Goal: Transaction & Acquisition: Purchase product/service

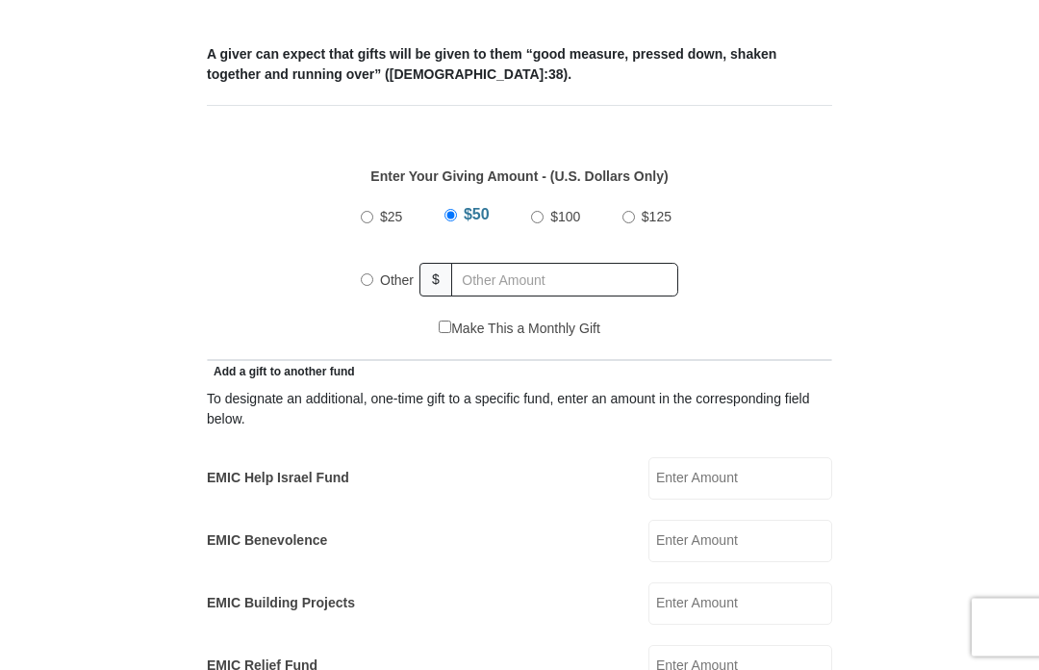
scroll to position [747, 0]
click at [378, 284] on label "Other" at bounding box center [396, 280] width 47 height 42
click at [373, 284] on input "Other" at bounding box center [367, 279] width 13 height 13
radio input "true"
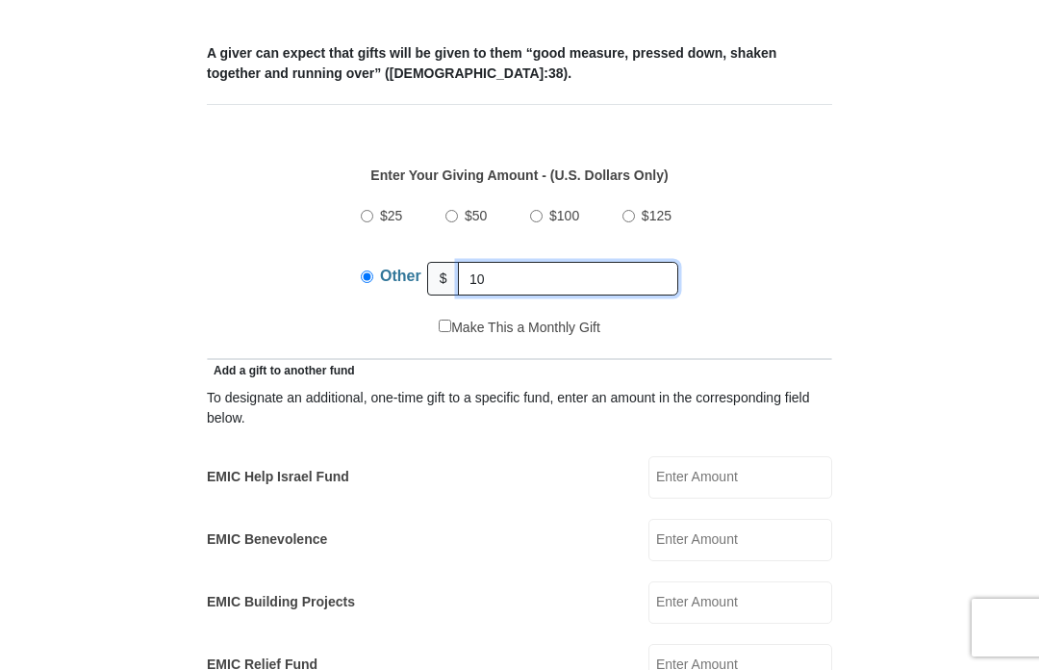
click at [511, 279] on input "10" at bounding box center [568, 279] width 220 height 34
type input "1"
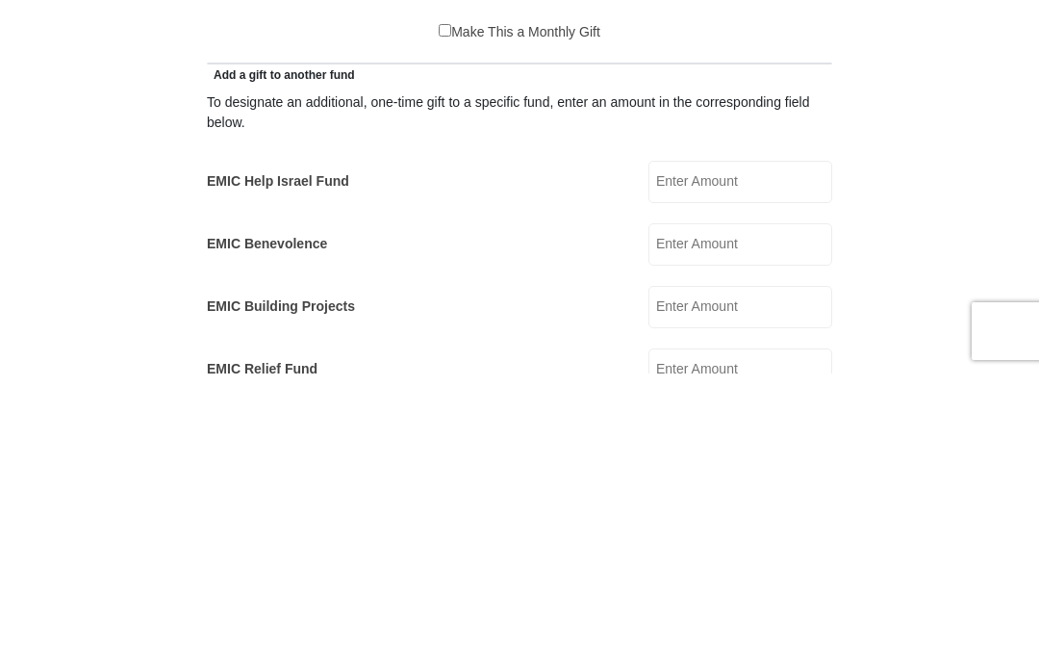
click at [738, 457] on input "EMIC Help Israel Fund" at bounding box center [740, 478] width 184 height 42
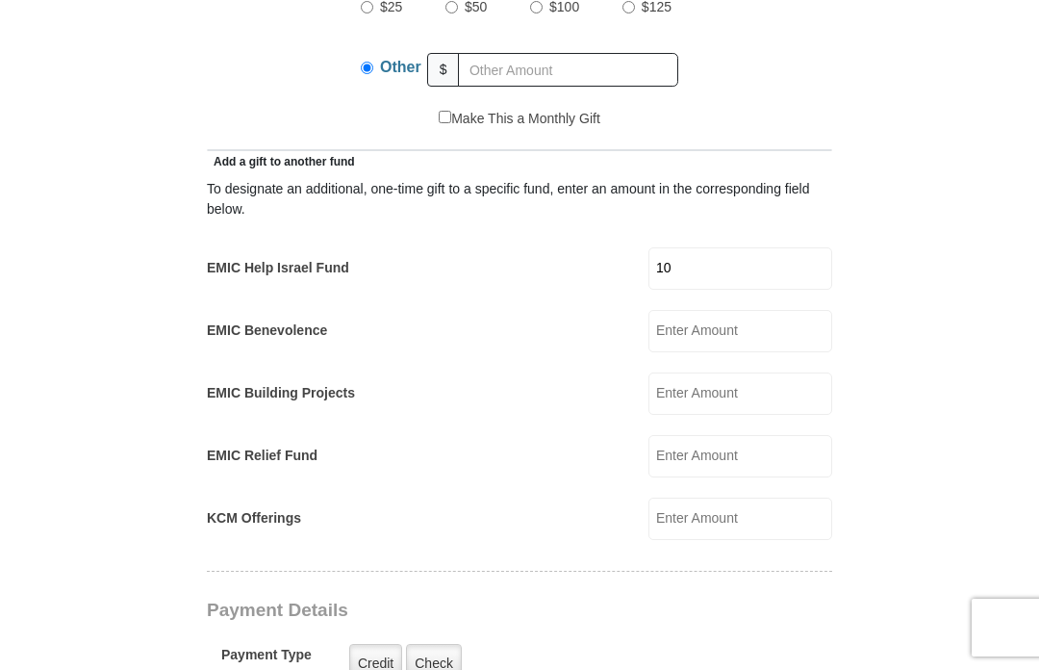
scroll to position [960, 0]
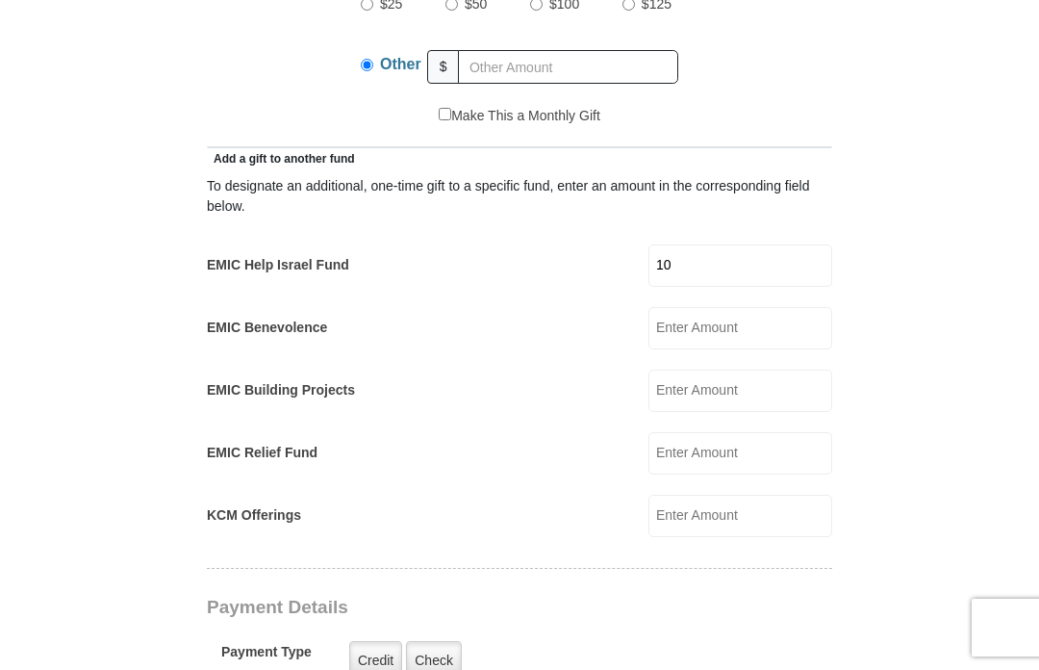
type input "10"
click at [752, 522] on input "KCM Offerings" at bounding box center [740, 515] width 184 height 42
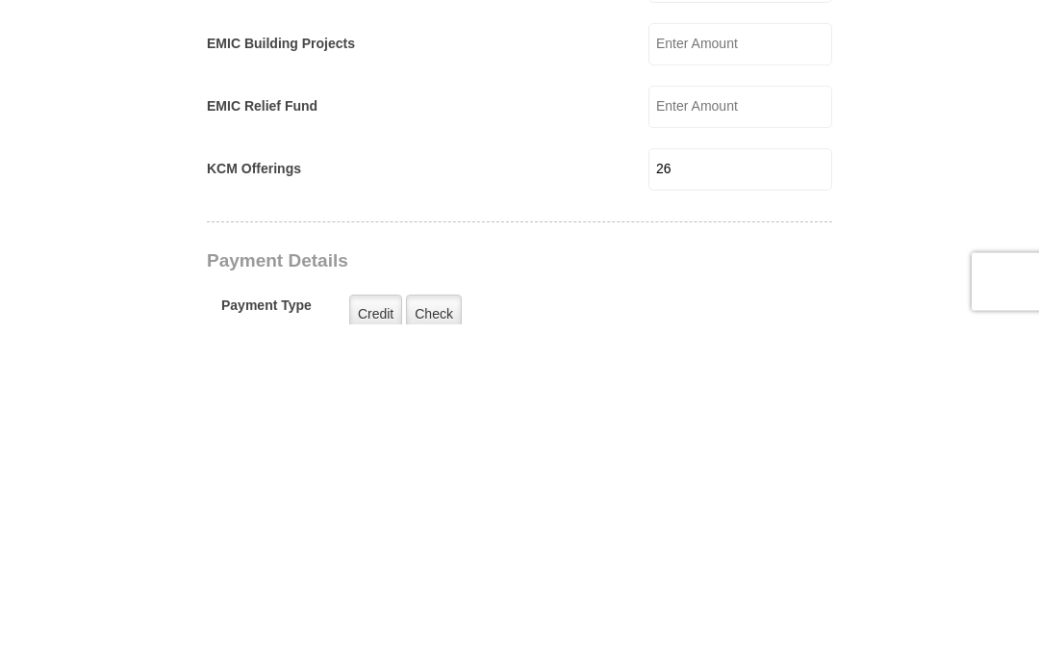
scroll to position [1306, 0]
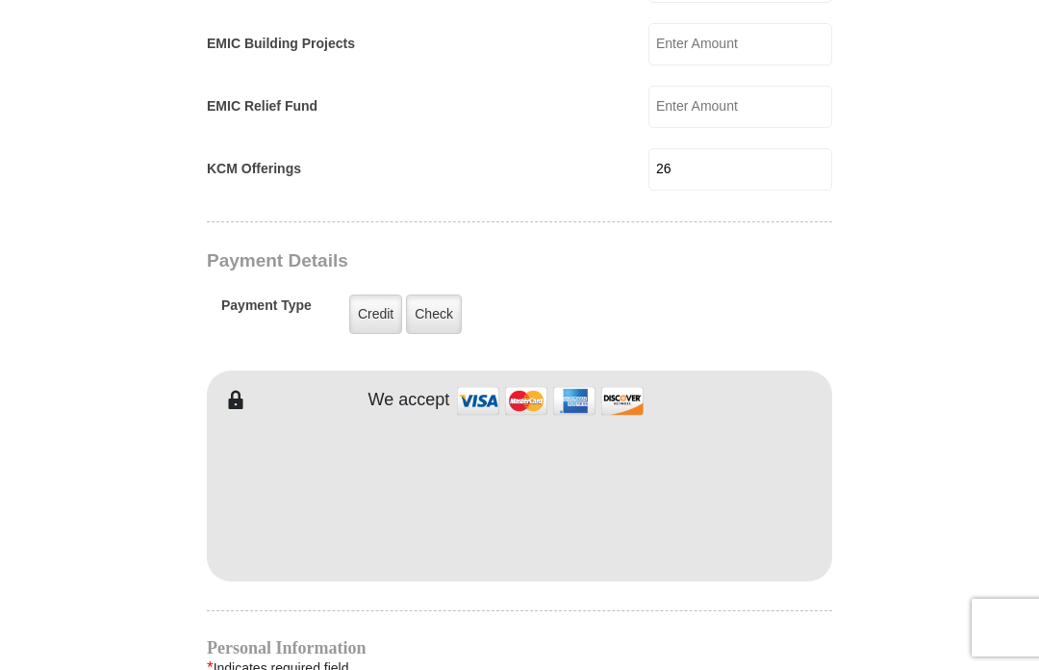
type input "26"
click at [354, 313] on label "Credit" at bounding box center [375, 313] width 53 height 39
click at [0, 0] on input "Credit" at bounding box center [0, 0] width 0 height 0
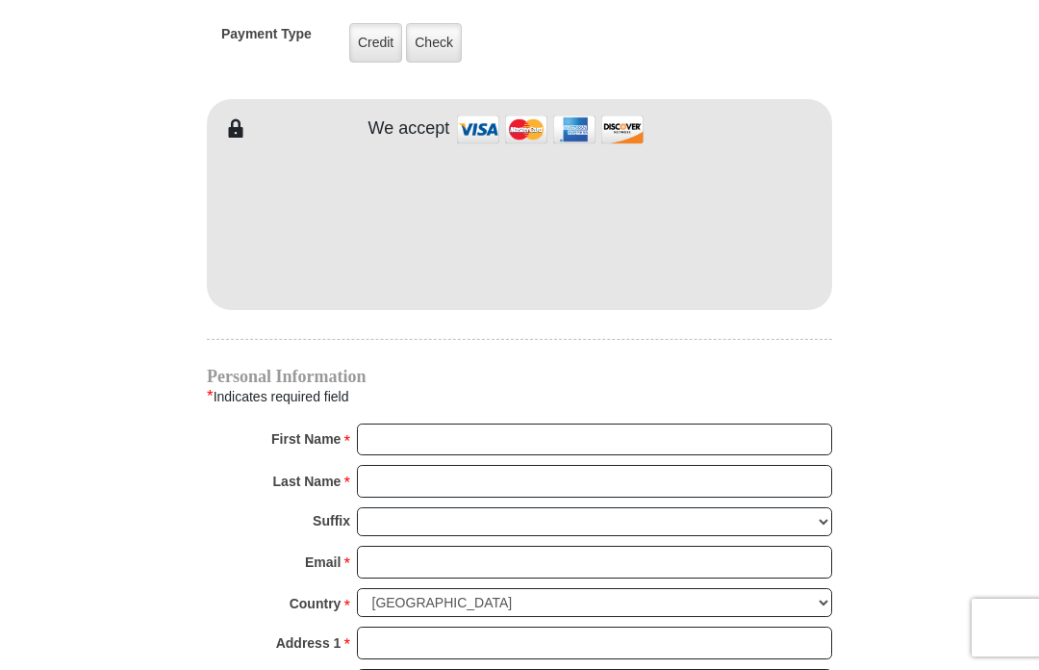
scroll to position [1577, 0]
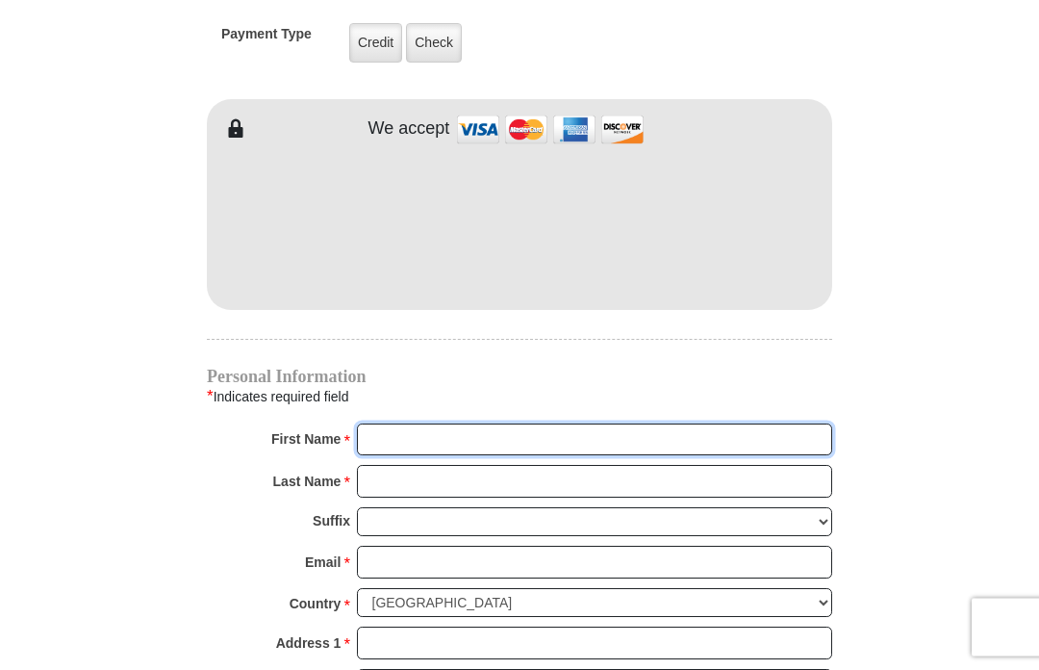
click at [413, 432] on input "First Name *" at bounding box center [594, 440] width 475 height 33
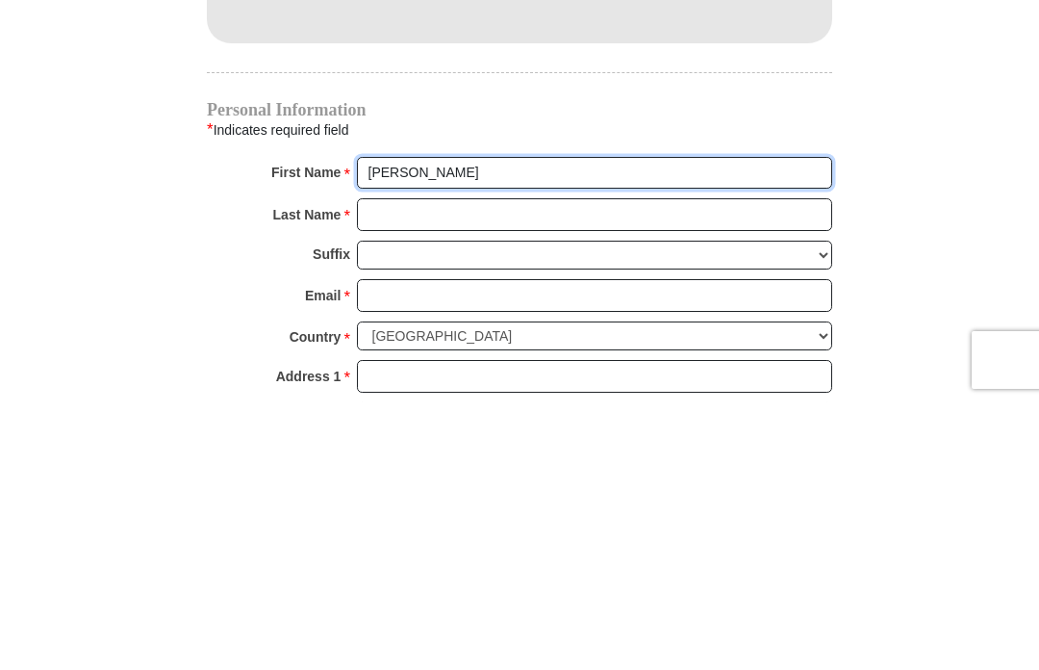
type input "[PERSON_NAME]"
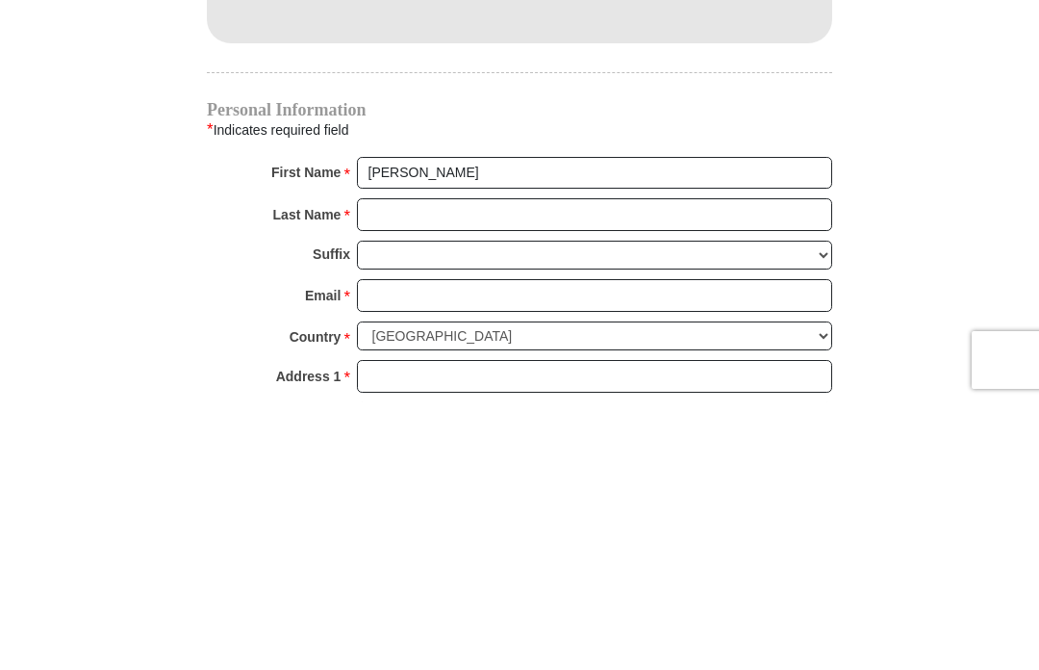
click at [394, 466] on input "Last Name *" at bounding box center [594, 482] width 475 height 33
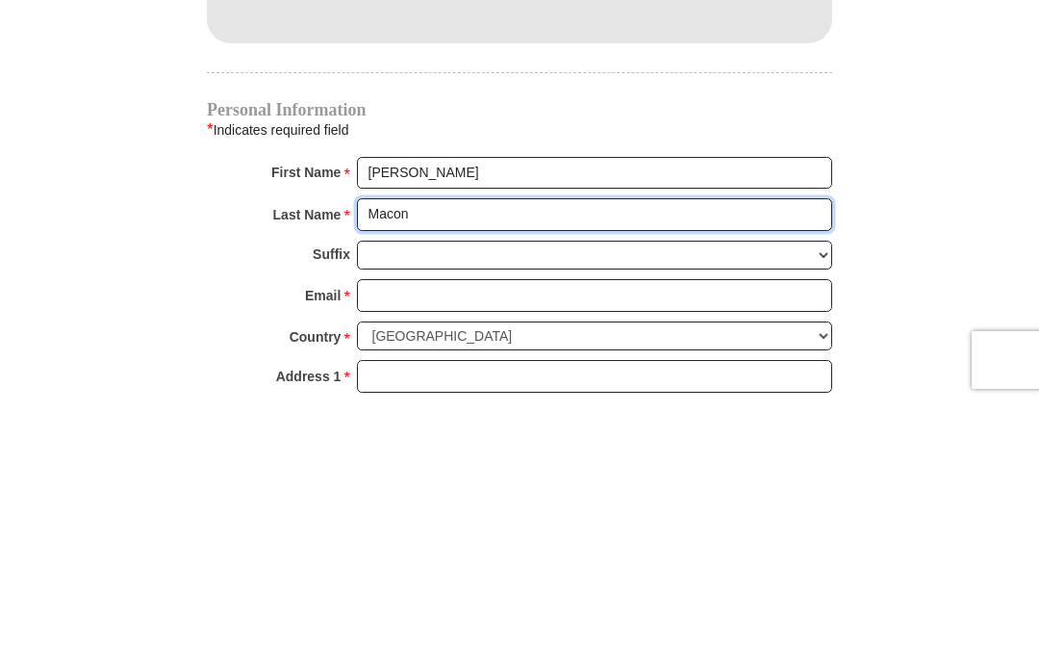
type input "Macon"
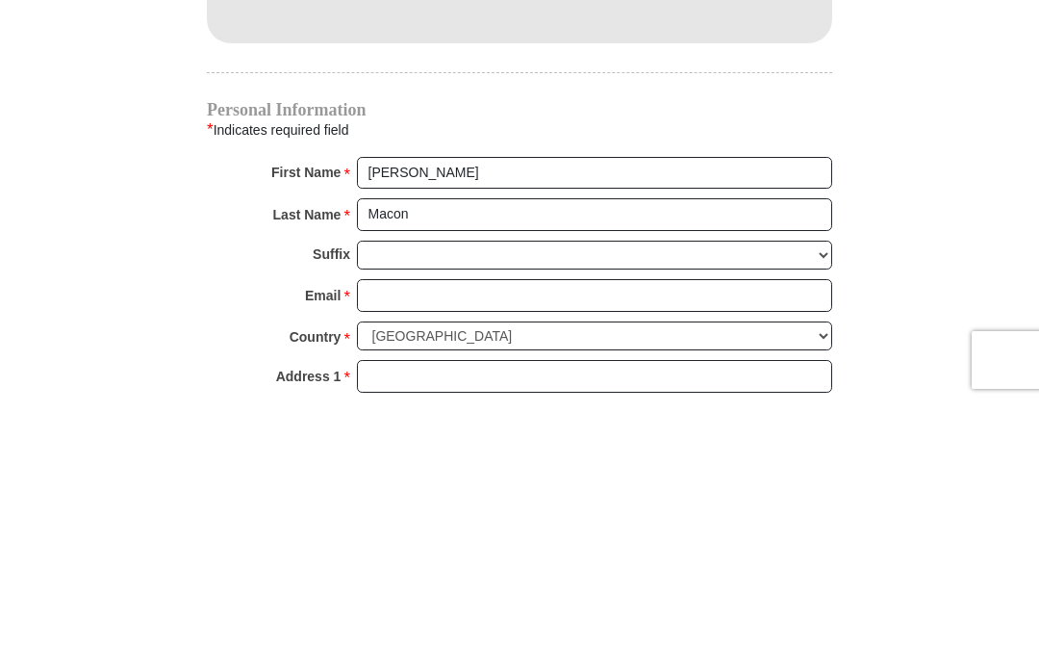
click at [407, 546] on input "Email *" at bounding box center [594, 562] width 475 height 33
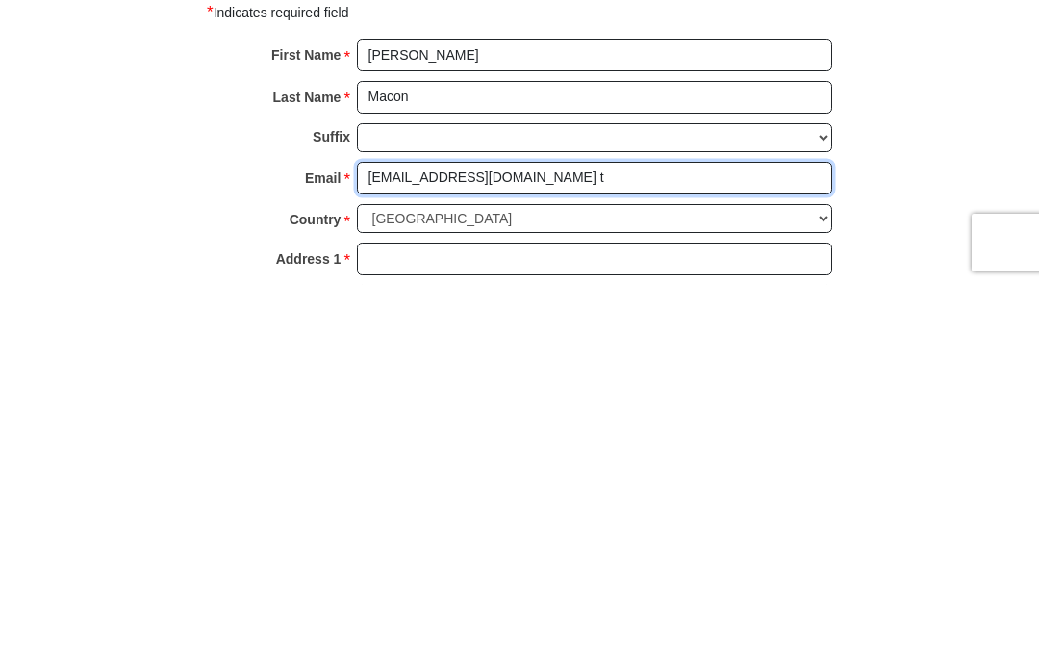
type input "[EMAIL_ADDRESS][DOMAIN_NAME] t"
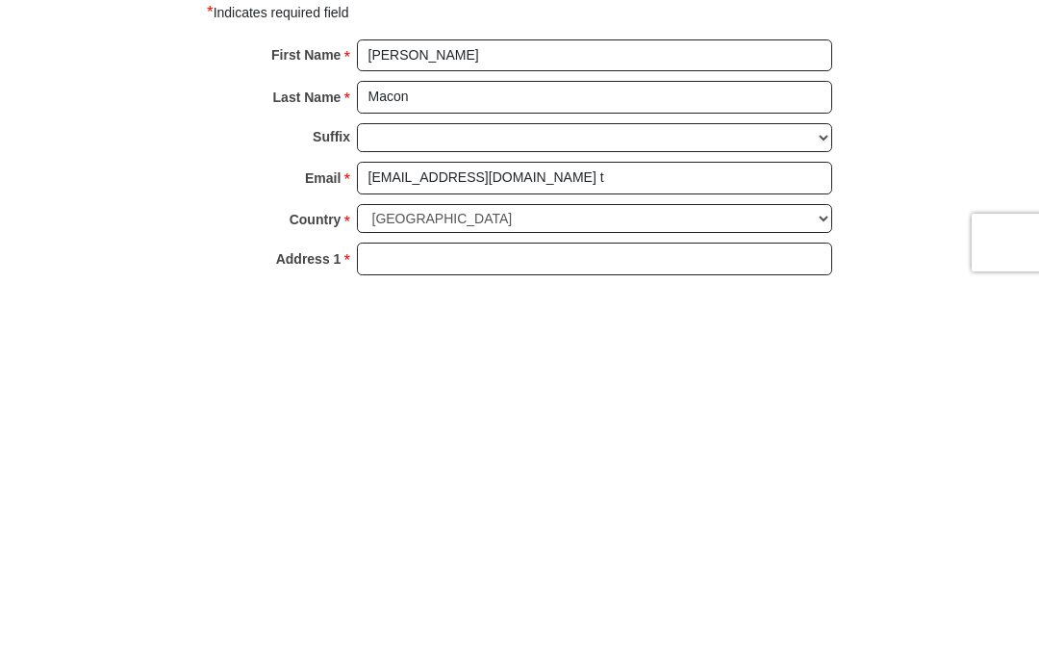
click at [449, 627] on input "Address 1 *" at bounding box center [594, 643] width 475 height 33
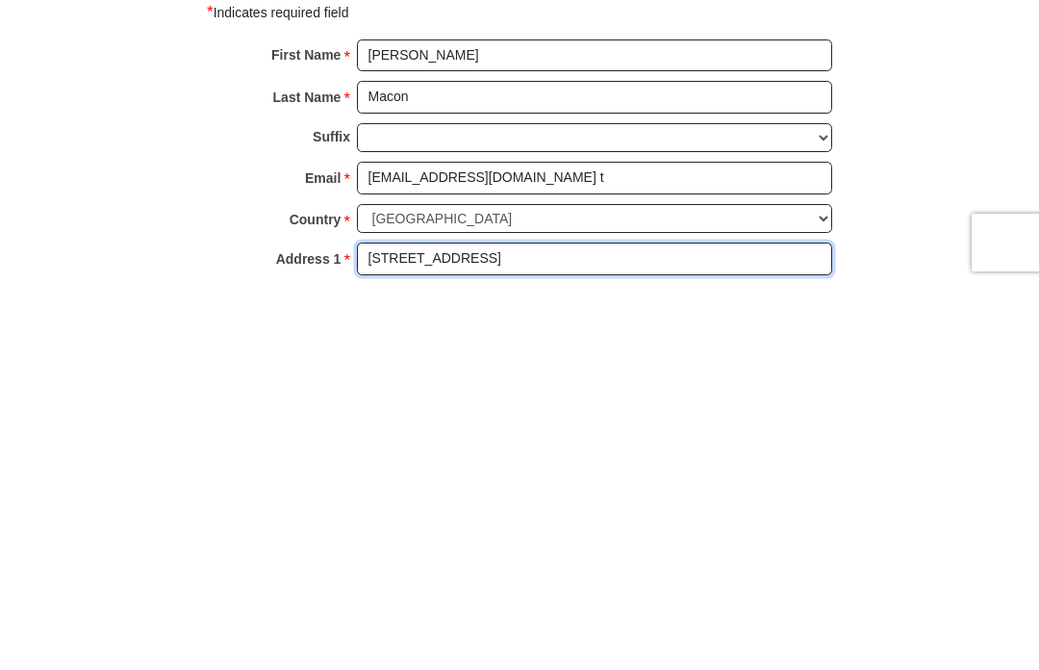
type input "[STREET_ADDRESS]"
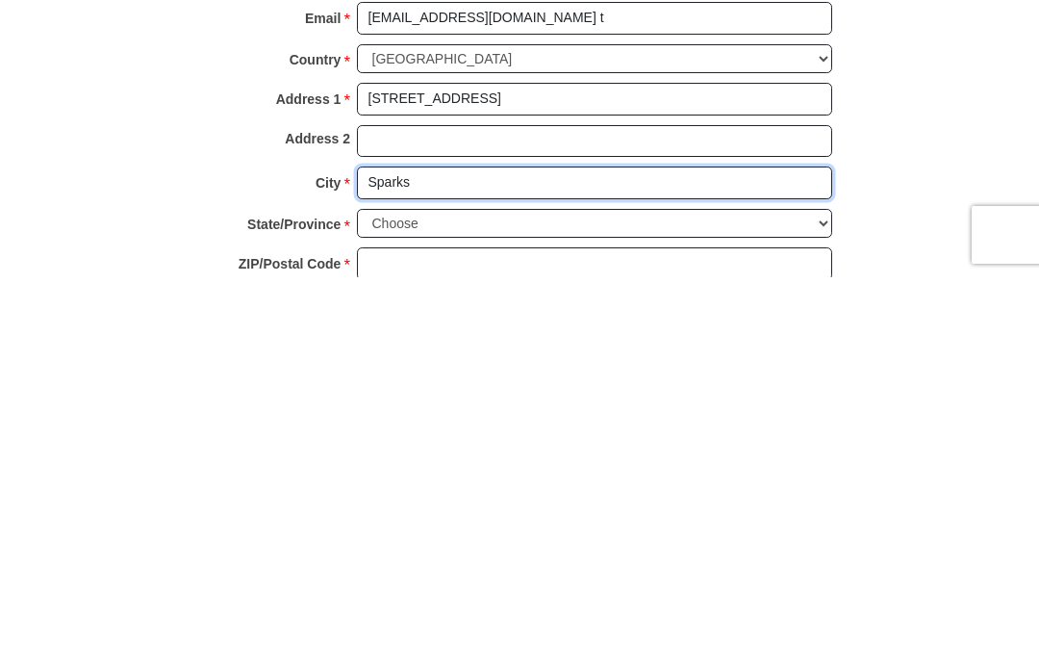
type input "Sparks"
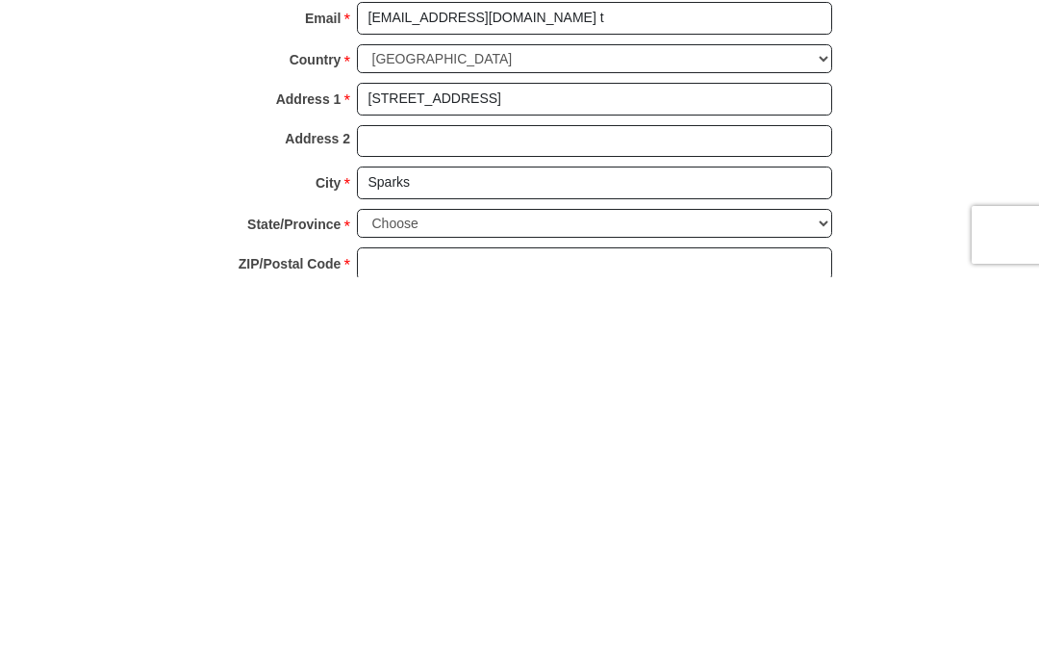
click at [808, 601] on select "Choose [US_STATE] [US_STATE] [US_STATE] [US_STATE] [US_STATE] Armed Forces Amer…" at bounding box center [594, 616] width 475 height 30
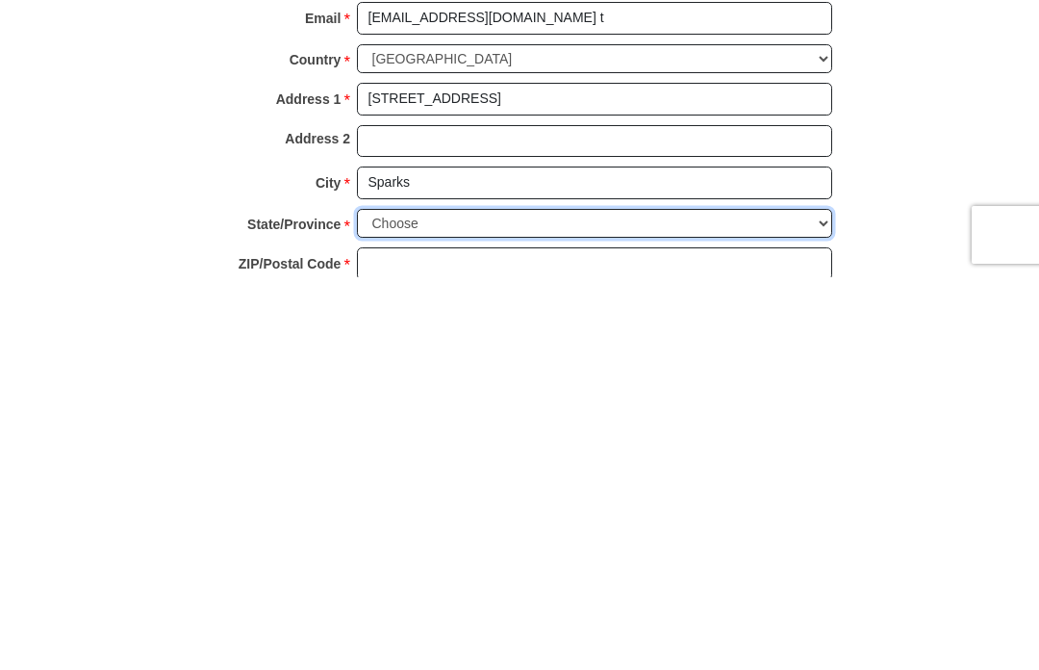
scroll to position [2121, 0]
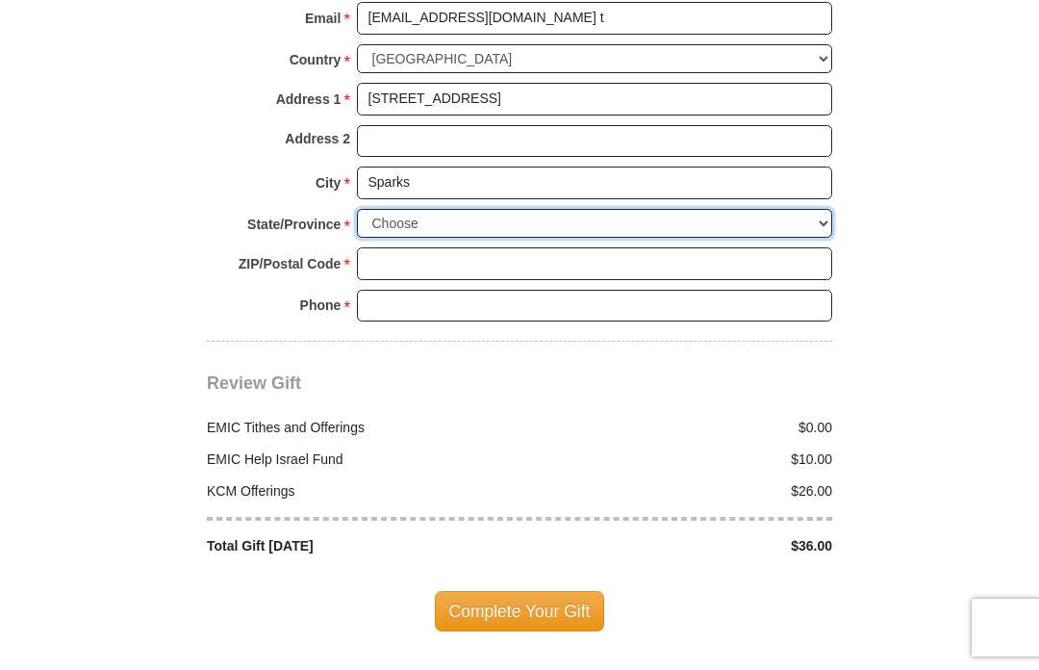
select select "NV"
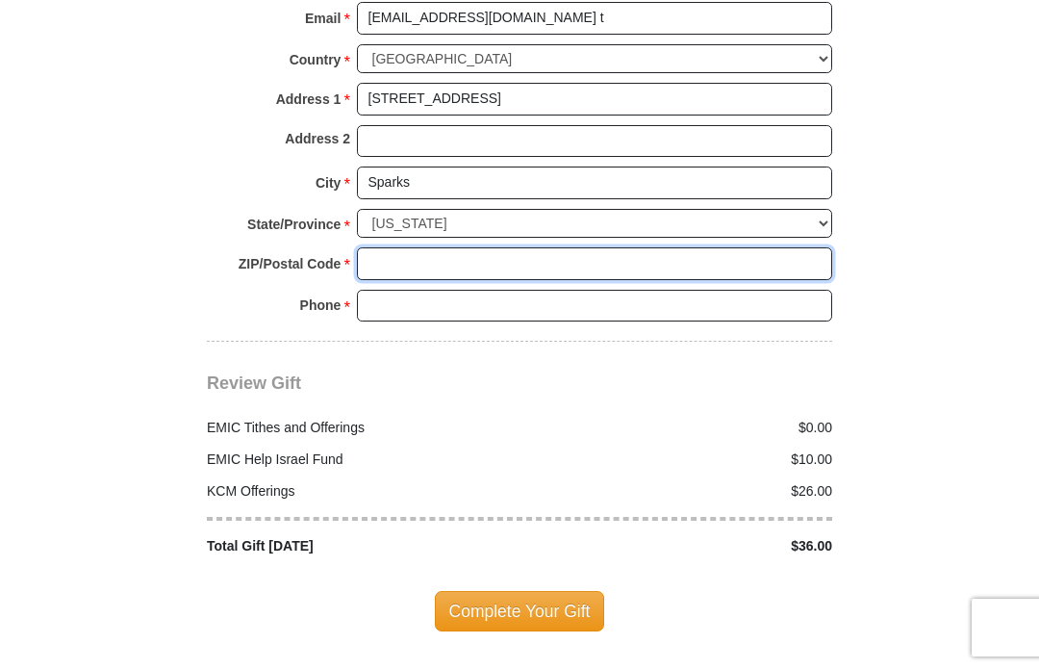
click at [451, 247] on input "ZIP/Postal Code *" at bounding box center [594, 263] width 475 height 33
type input "89436"
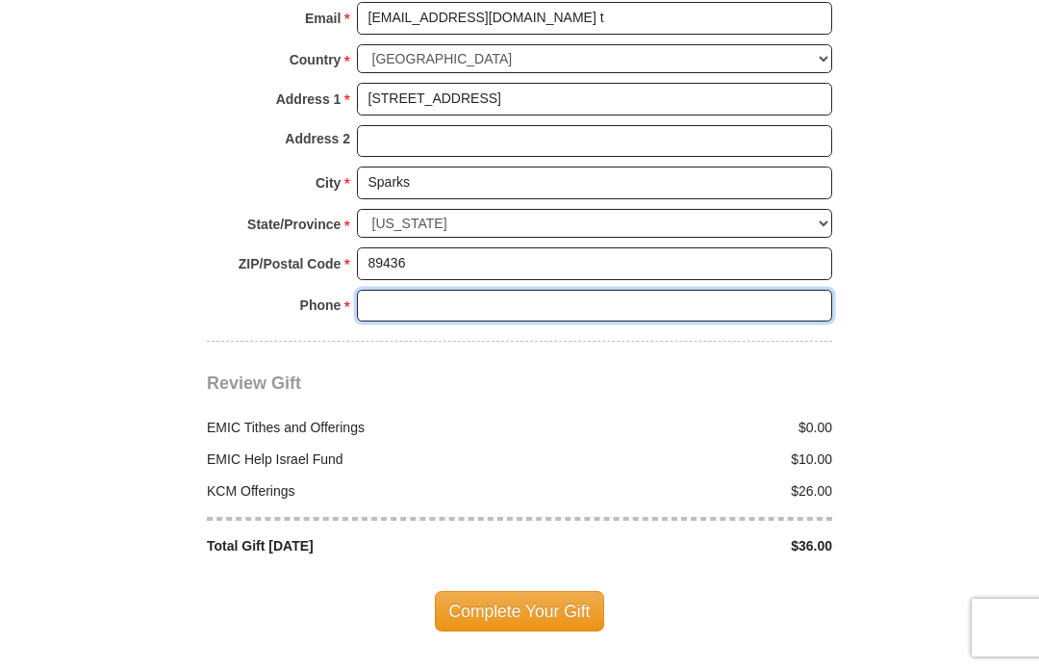
click at [429, 290] on input "Phone * *" at bounding box center [594, 306] width 475 height 33
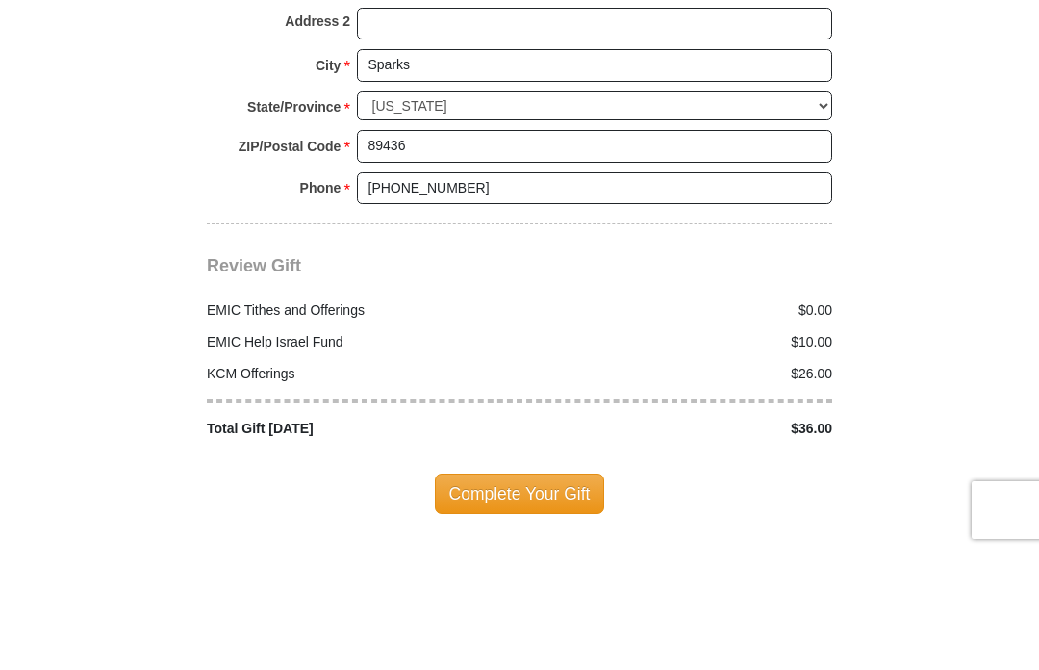
scroll to position [2238, 0]
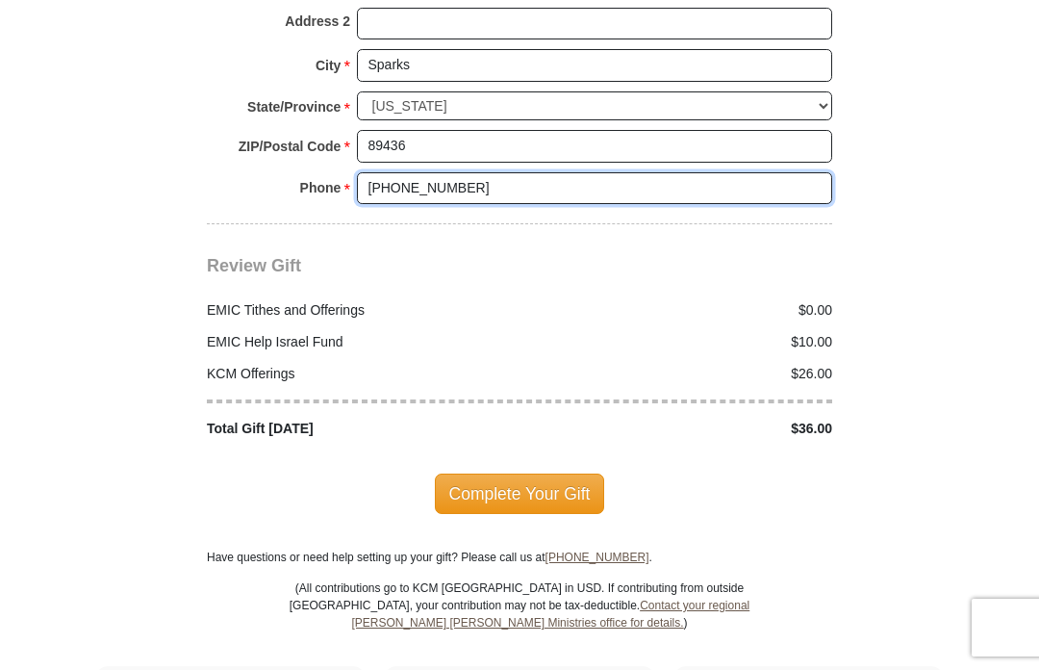
type input "[PHONE_NUMBER]"
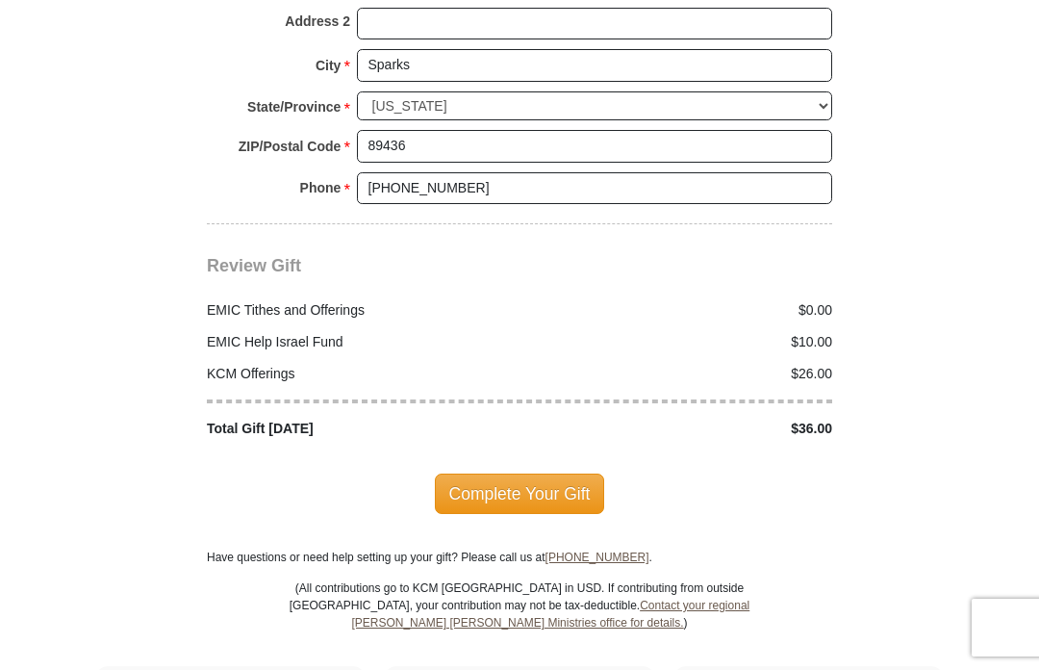
click at [533, 484] on span "Complete Your Gift" at bounding box center [520, 493] width 170 height 40
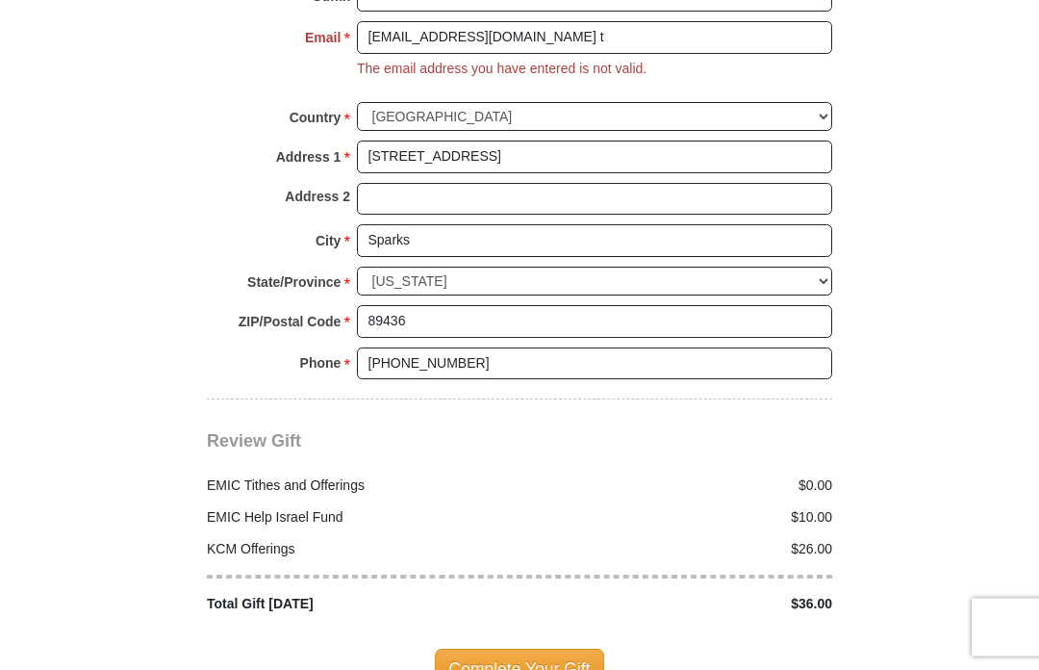
scroll to position [2101, 0]
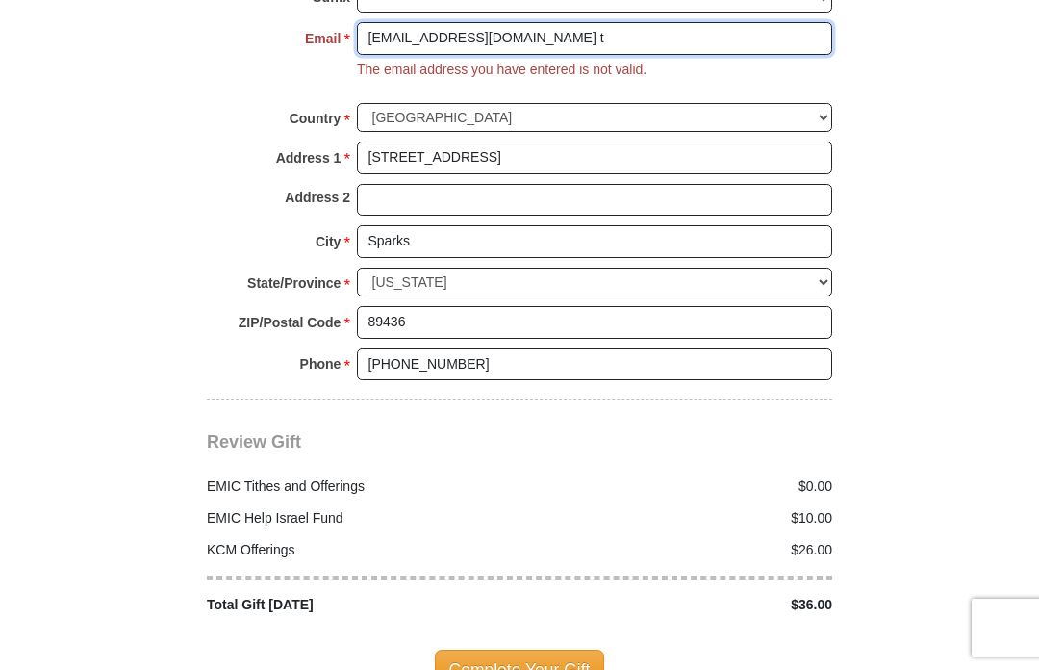
click at [539, 44] on input "[EMAIL_ADDRESS][DOMAIN_NAME] t" at bounding box center [594, 38] width 475 height 33
type input "[EMAIL_ADDRESS][DOMAIN_NAME]"
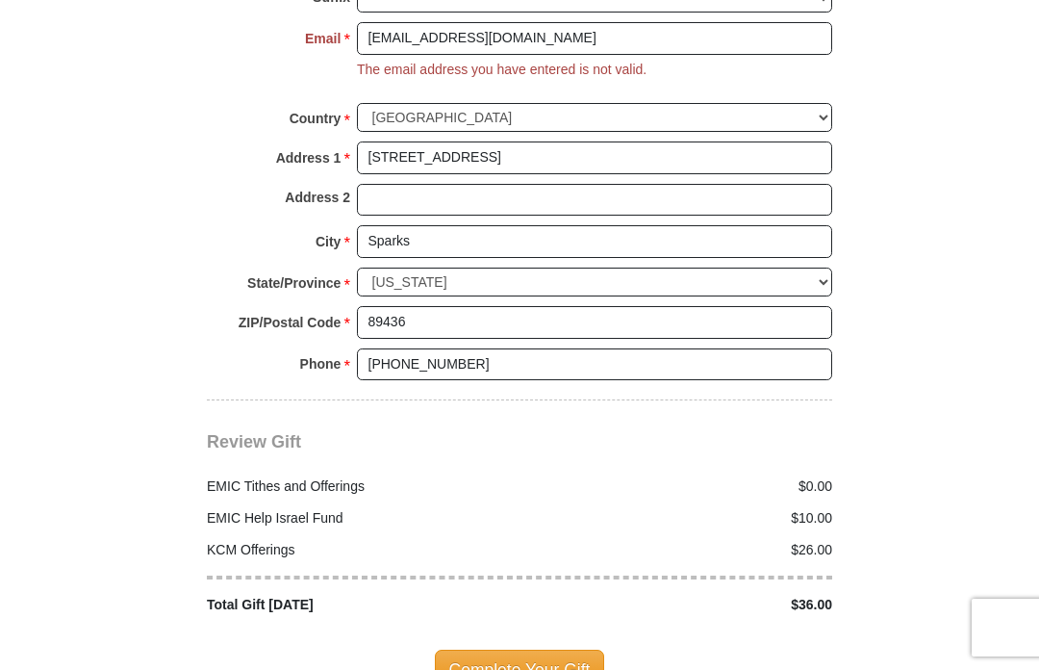
click at [565, 652] on span "Complete Your Gift" at bounding box center [520, 669] width 170 height 40
